Goal: Transaction & Acquisition: Purchase product/service

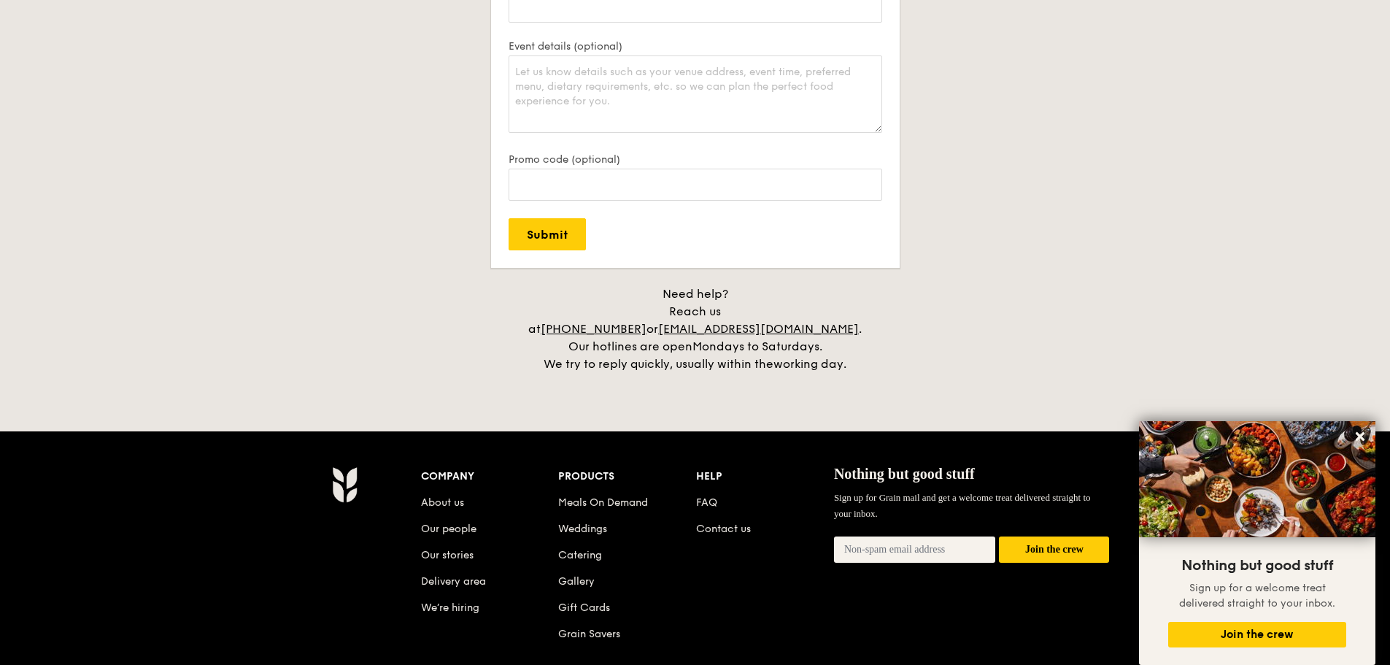
scroll to position [3283, 0]
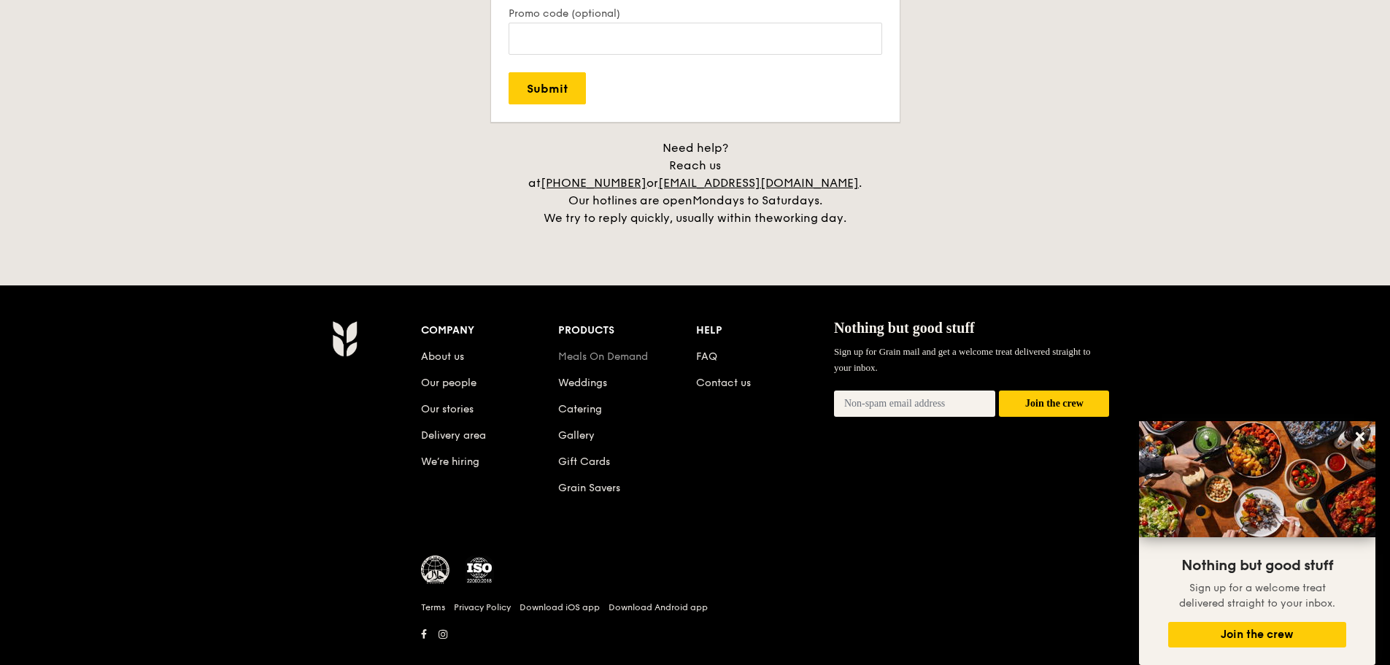
click at [618, 350] on link "Meals On Demand" at bounding box center [603, 356] width 90 height 12
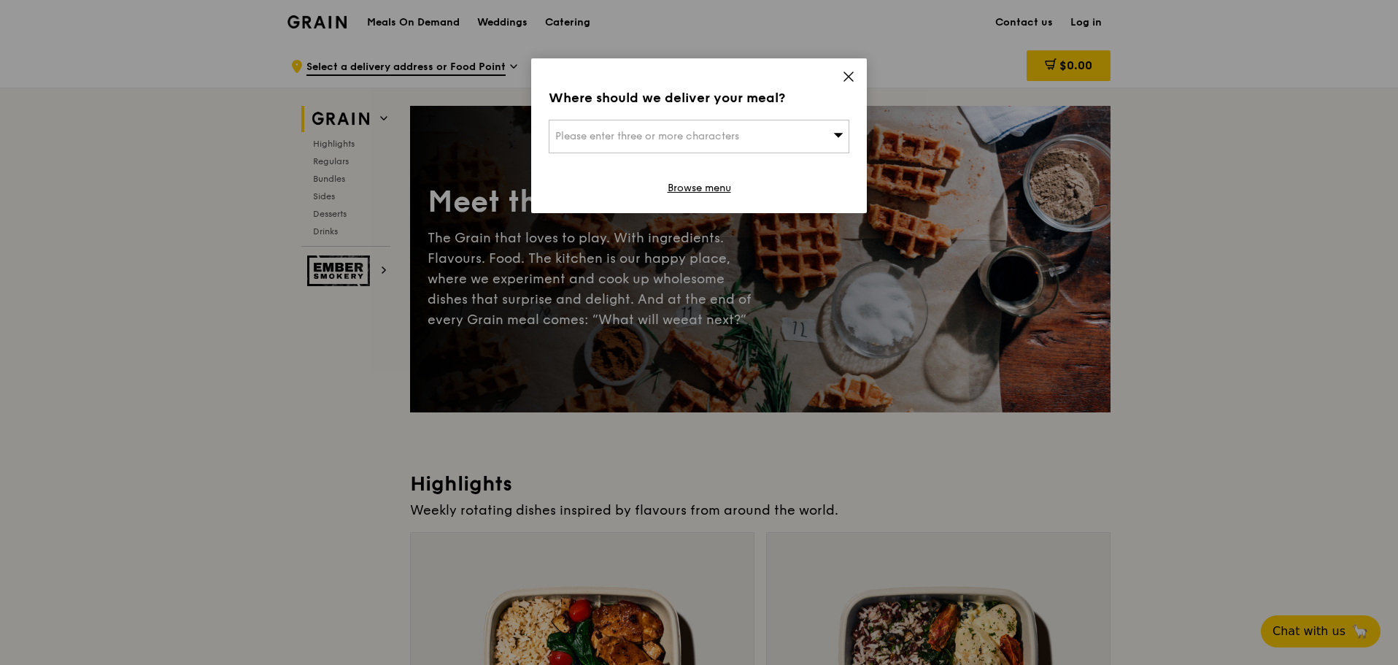
click at [843, 80] on icon at bounding box center [848, 76] width 13 height 13
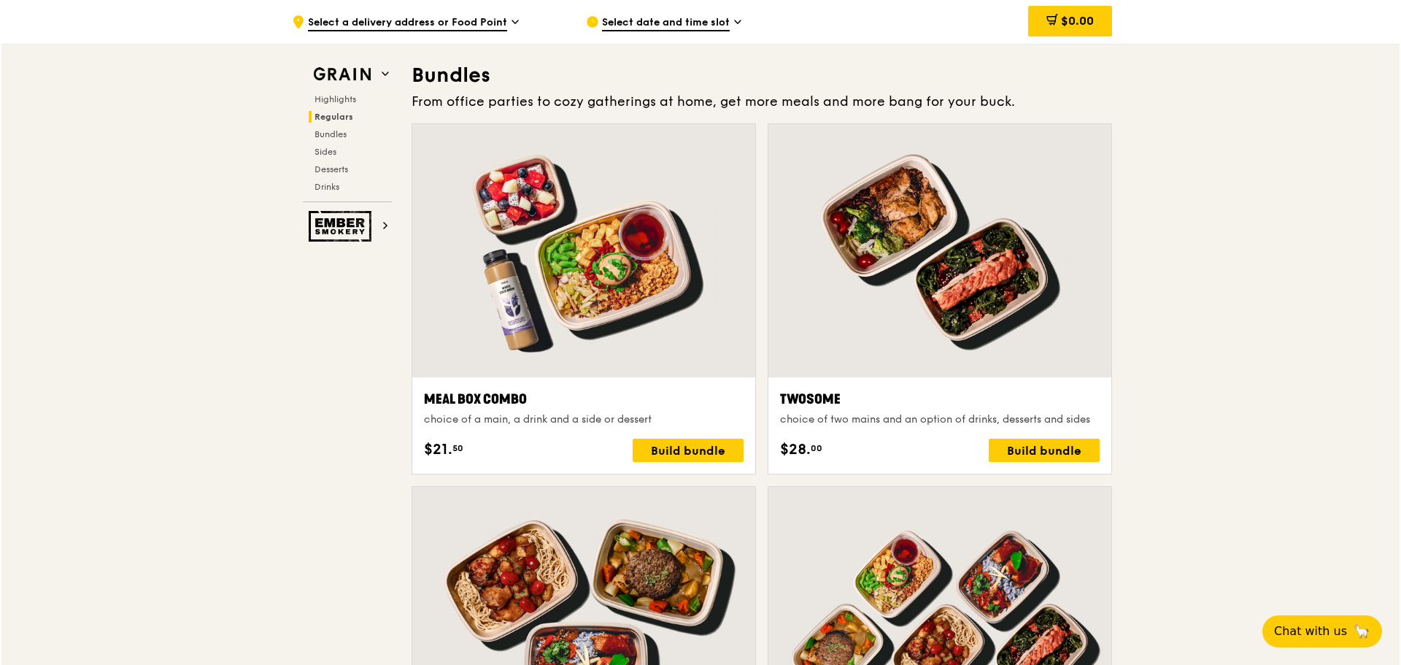
scroll to position [2043, 0]
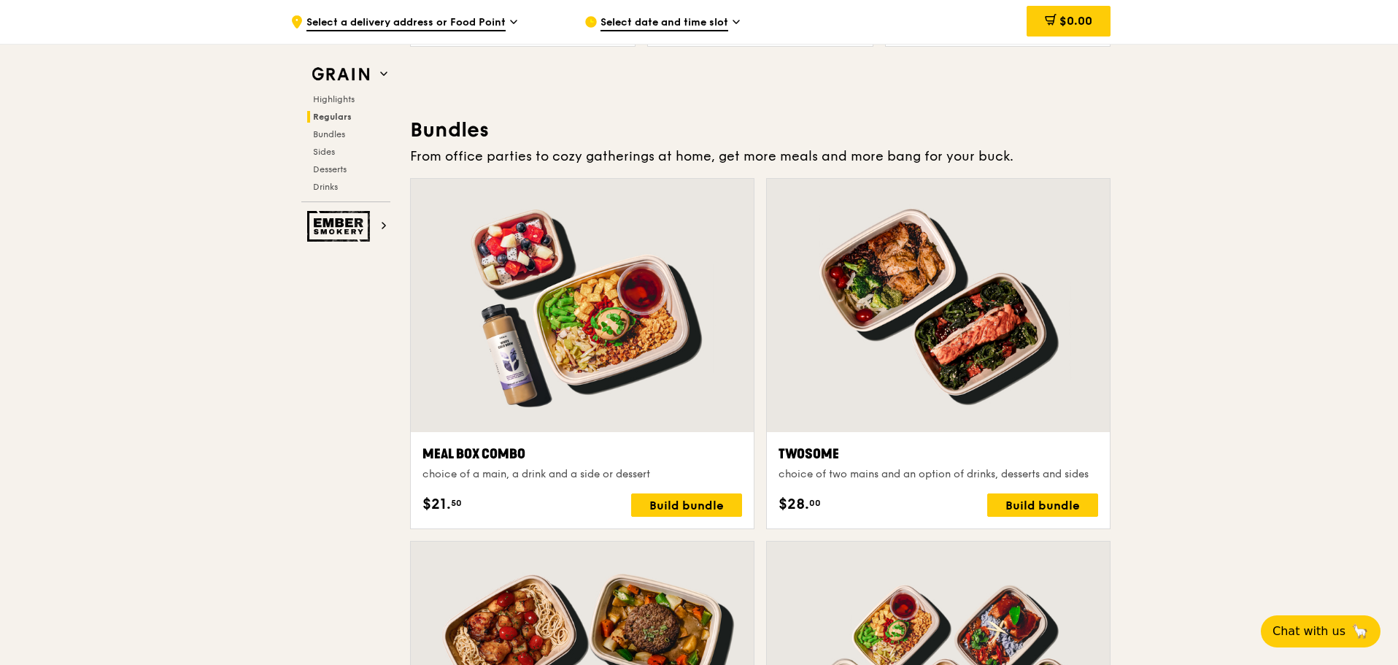
click at [592, 209] on div at bounding box center [582, 305] width 343 height 253
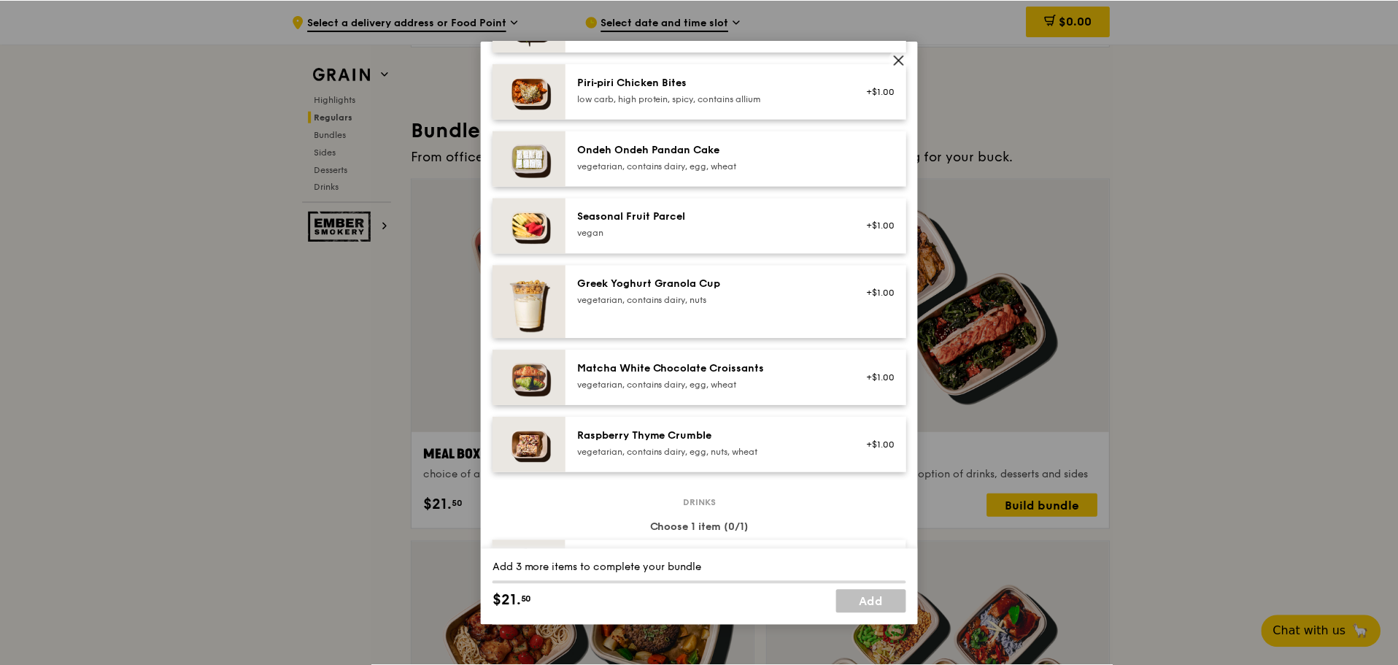
scroll to position [1094, 0]
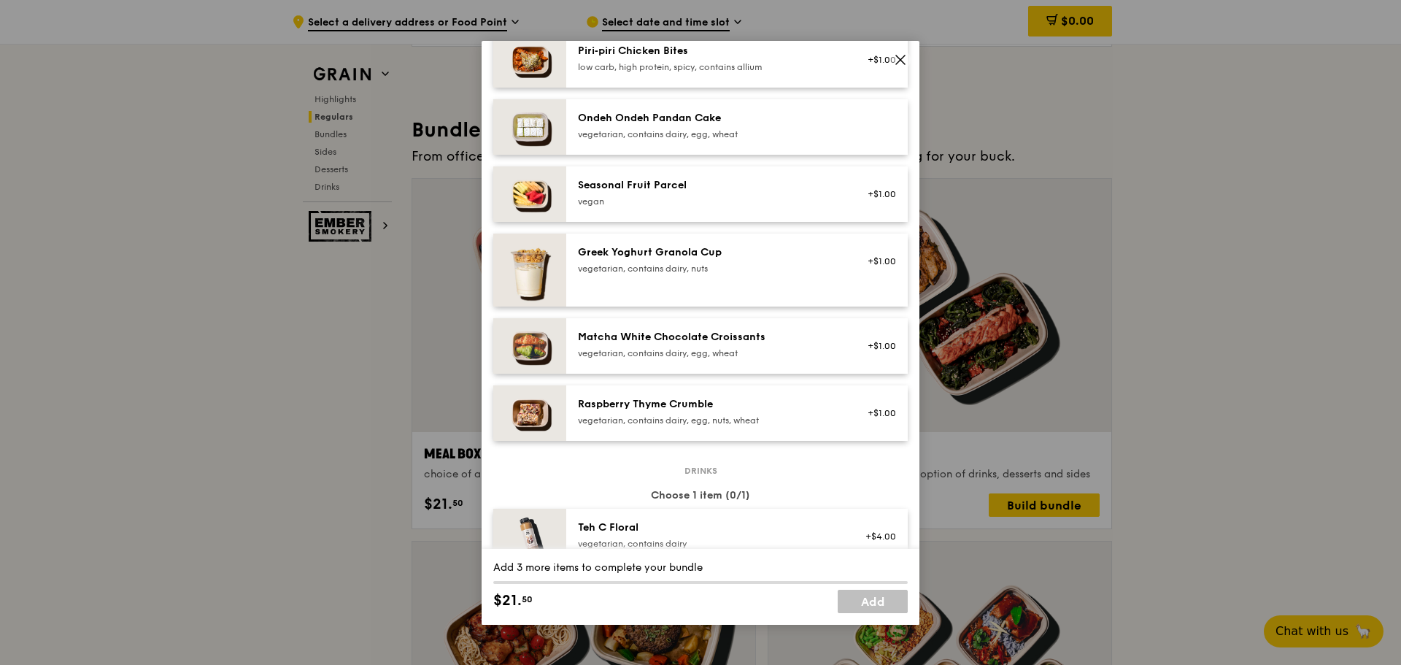
click at [901, 59] on icon at bounding box center [900, 59] width 9 height 9
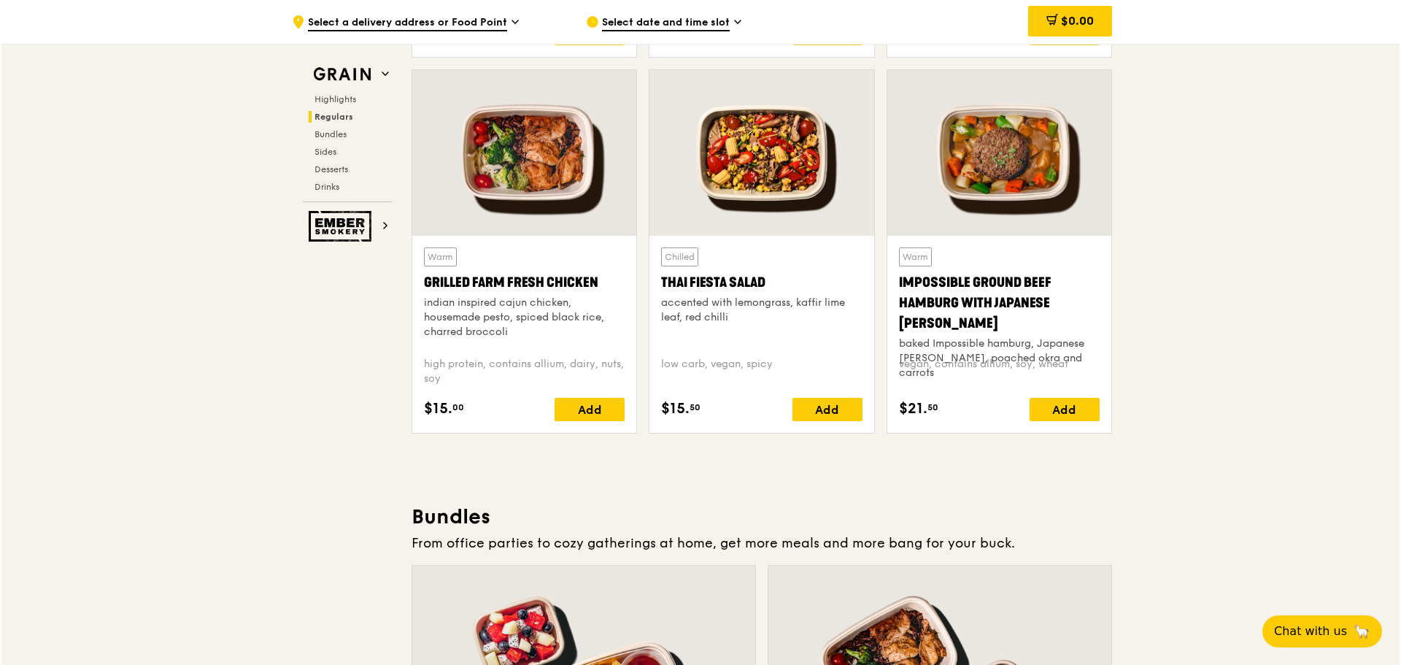
scroll to position [2043, 0]
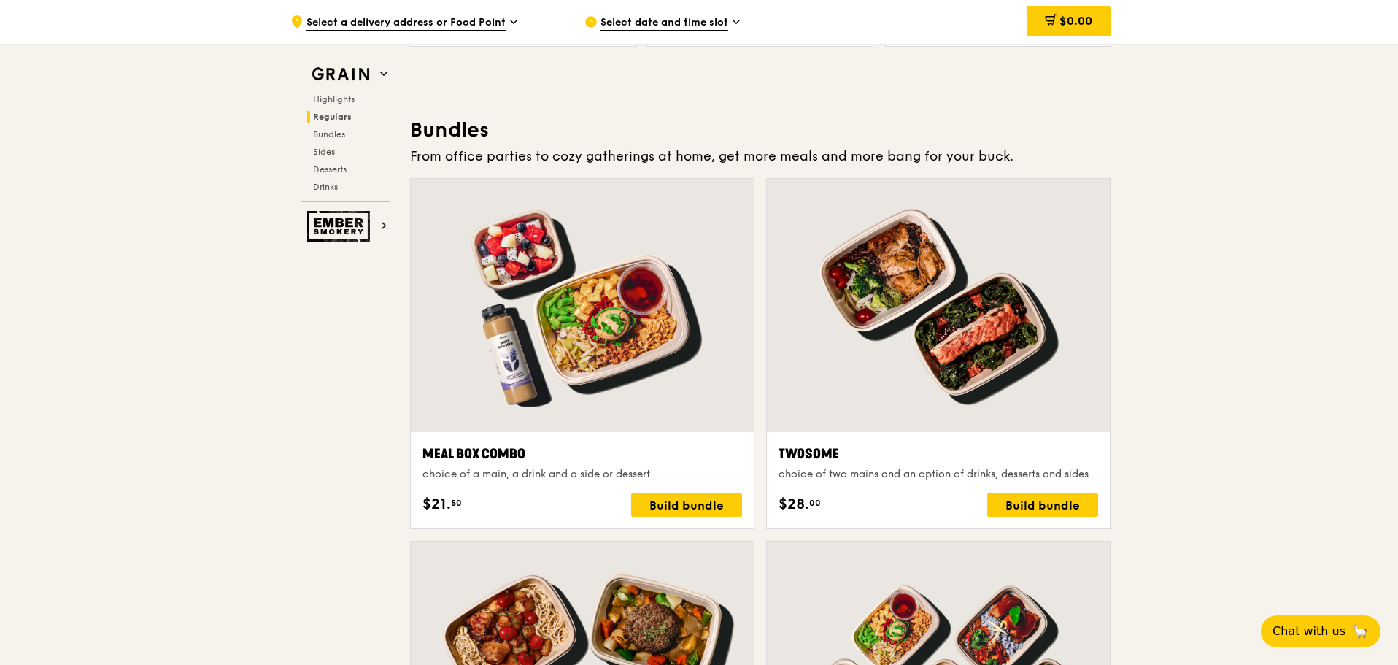
click at [586, 324] on div at bounding box center [582, 305] width 343 height 253
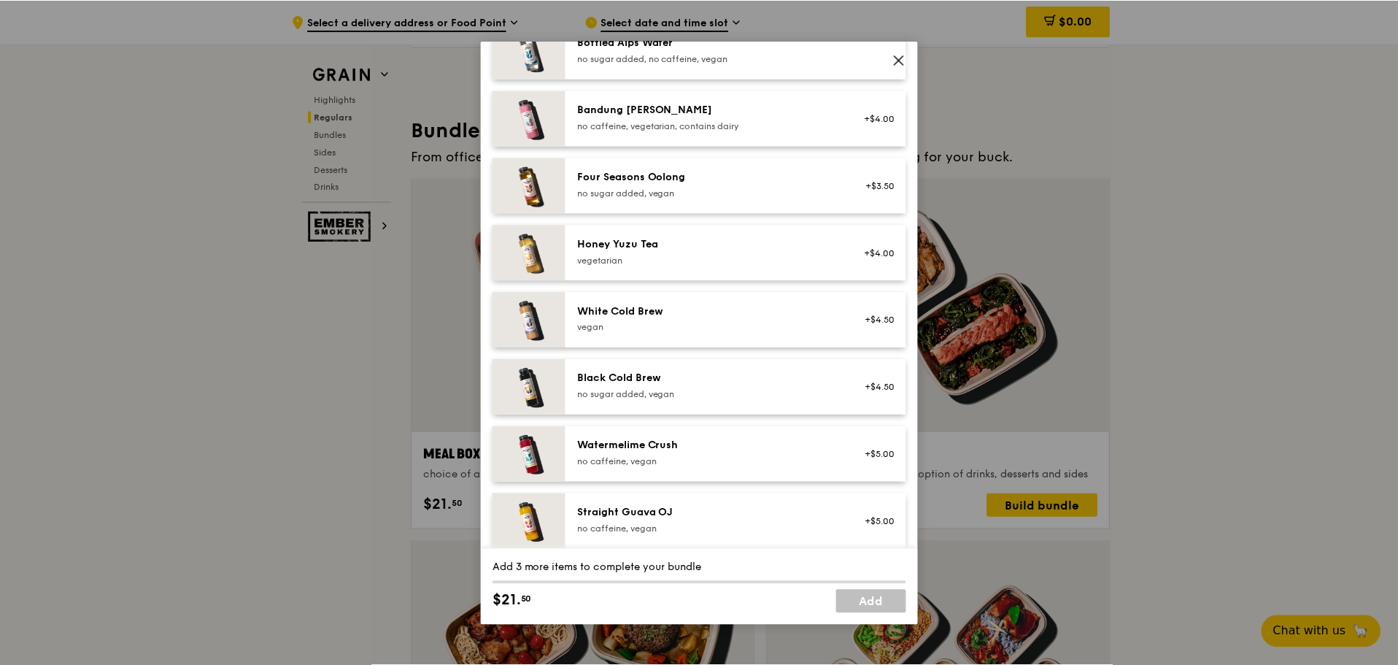
scroll to position [1658, 0]
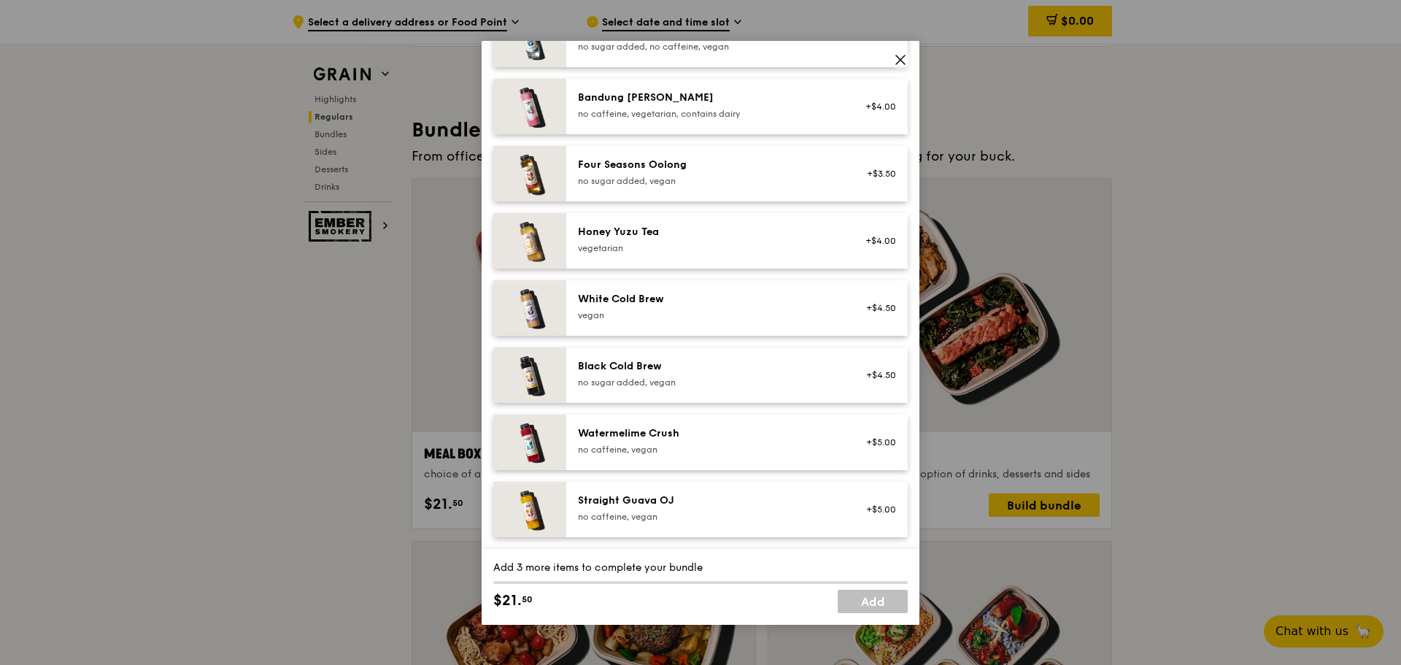
click at [895, 62] on icon at bounding box center [900, 59] width 13 height 13
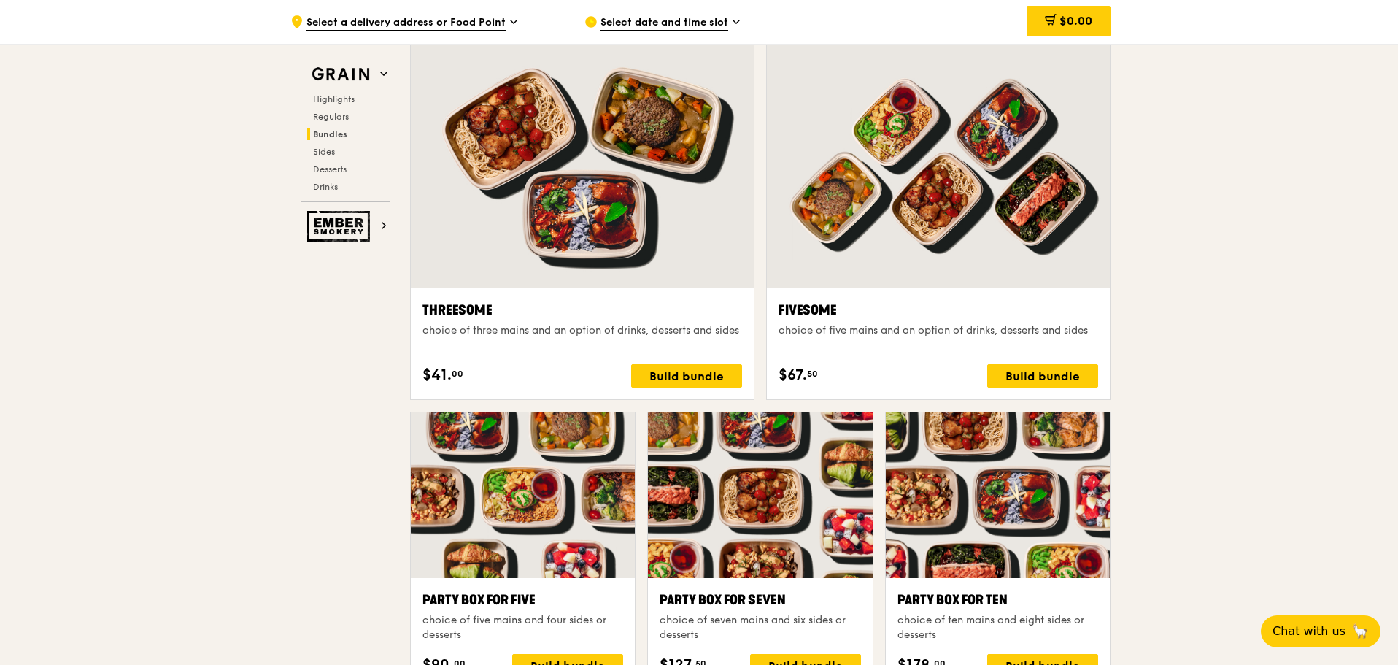
scroll to position [2188, 0]
